Goal: Task Accomplishment & Management: Manage account settings

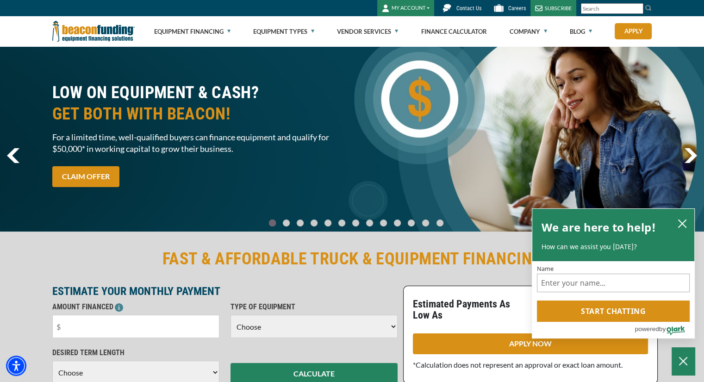
click at [411, 7] on button "MY ACCOUNT" at bounding box center [405, 8] width 57 height 16
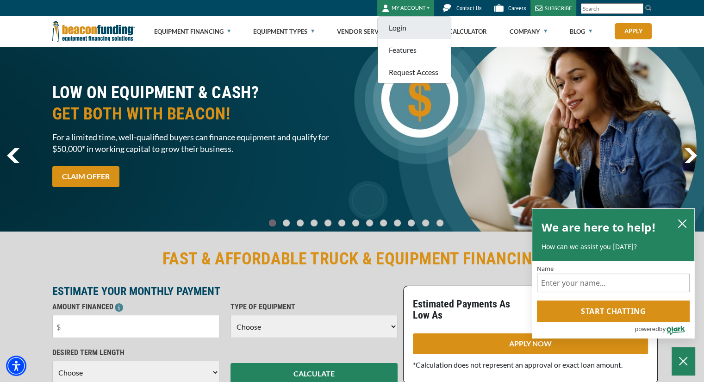
click at [395, 30] on link "Login" at bounding box center [414, 28] width 73 height 22
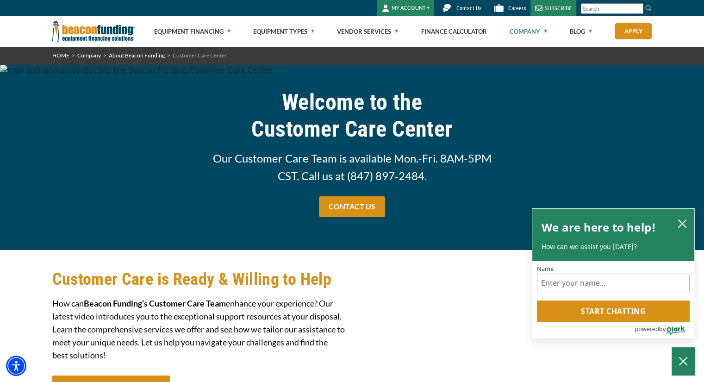
click at [417, 10] on button "MY ACCOUNT" at bounding box center [405, 8] width 57 height 16
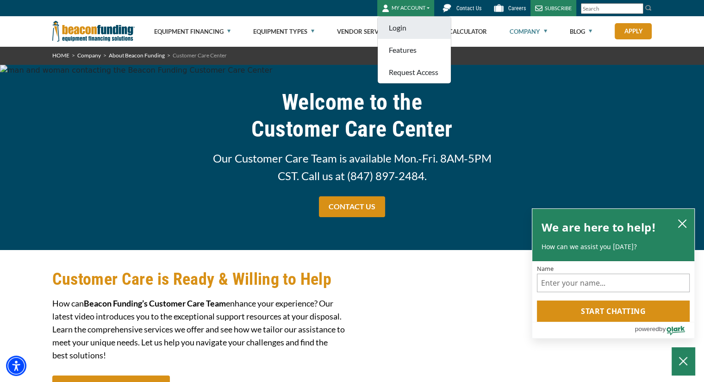
click at [398, 26] on link "Login" at bounding box center [414, 28] width 73 height 22
